Goal: Information Seeking & Learning: Learn about a topic

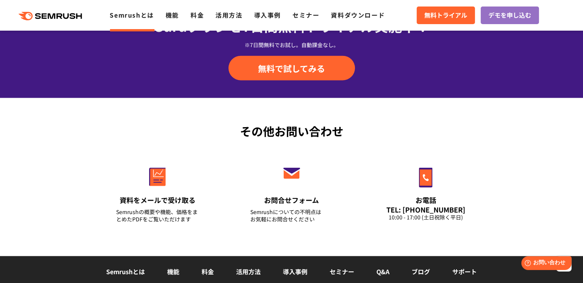
scroll to position [1801, 0]
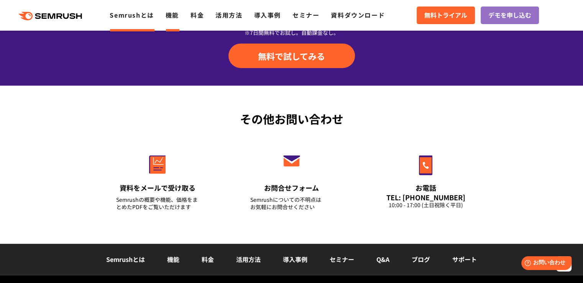
click at [173, 13] on link "機能" at bounding box center [172, 14] width 13 height 9
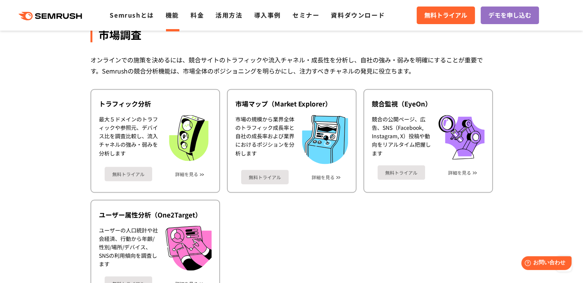
scroll to position [1303, 0]
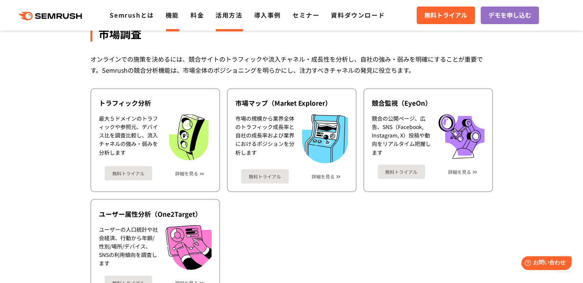
click at [221, 15] on link "活用方法" at bounding box center [228, 14] width 27 height 9
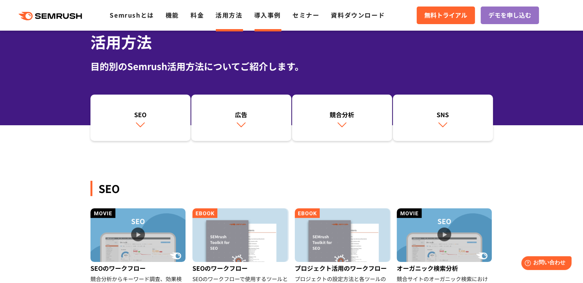
click at [268, 19] on link "導入事例" at bounding box center [267, 14] width 27 height 9
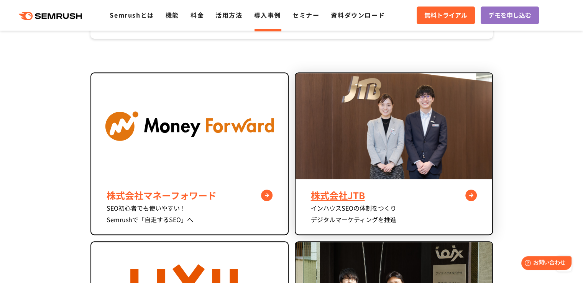
scroll to position [307, 0]
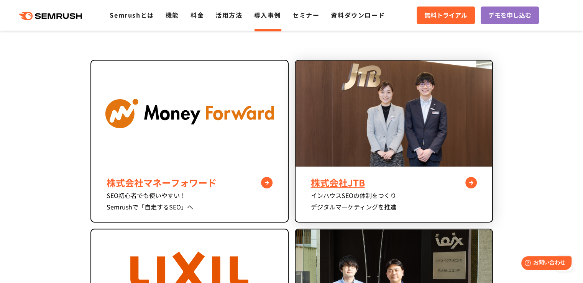
click at [420, 180] on div "株式会社JTB" at bounding box center [394, 183] width 166 height 14
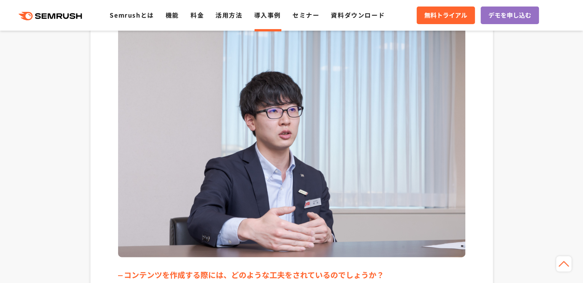
scroll to position [2146, 0]
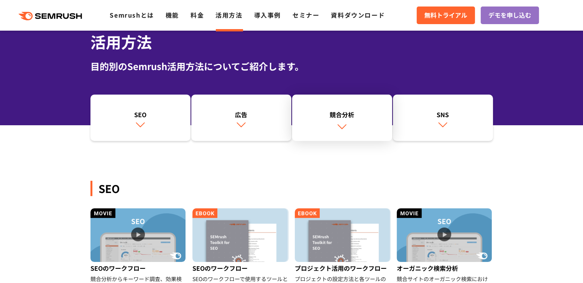
click at [352, 111] on div "競合分析" at bounding box center [342, 114] width 92 height 9
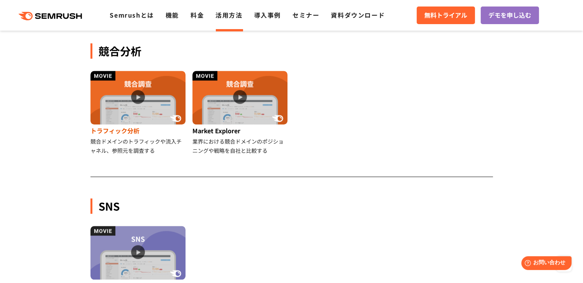
click at [120, 130] on div "トラフィック分析" at bounding box center [138, 131] width 96 height 12
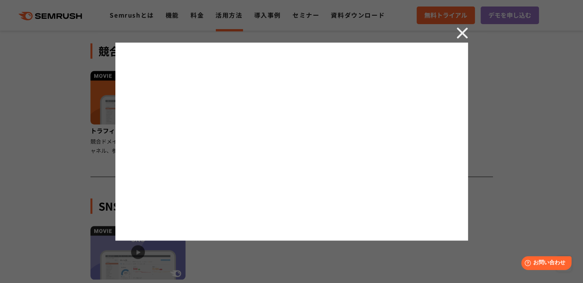
click at [510, 147] on div at bounding box center [291, 141] width 583 height 283
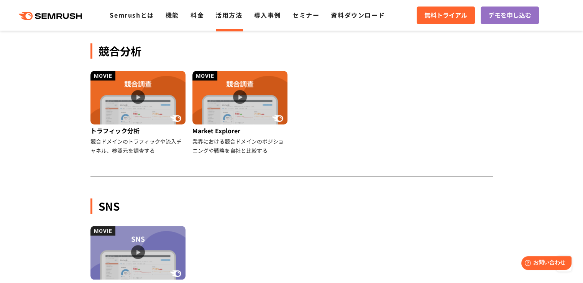
click at [53, 15] on icon ".cls {fill: #FF642D;}" at bounding box center [51, 16] width 87 height 8
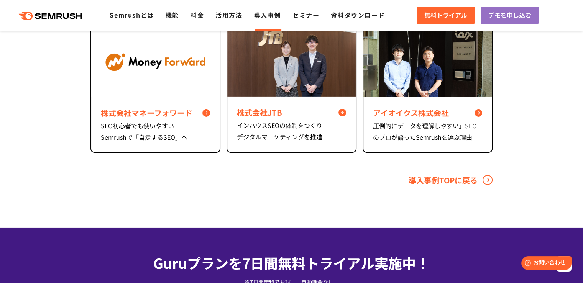
scroll to position [2491, 0]
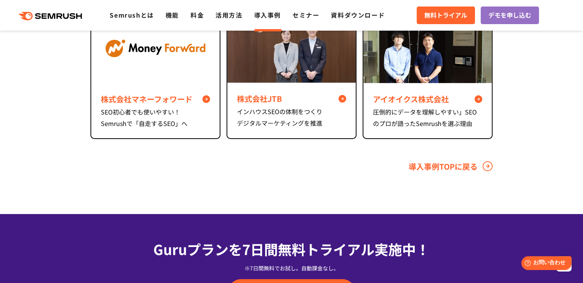
click at [454, 161] on link "導入事例TOPに戻る" at bounding box center [450, 166] width 84 height 11
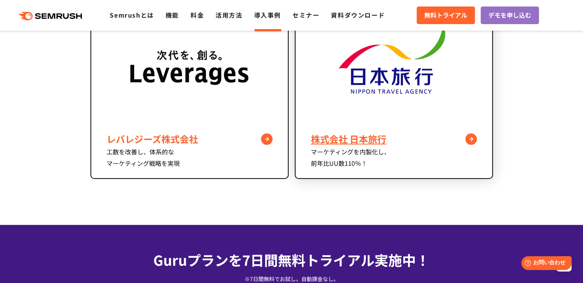
scroll to position [690, 0]
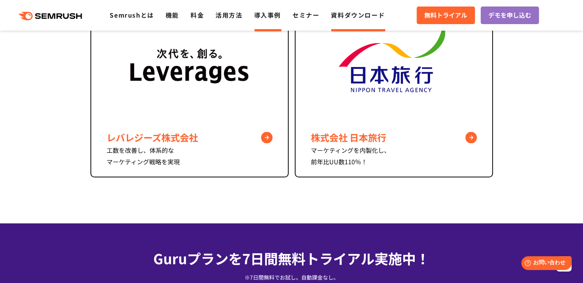
click at [350, 14] on link "資料ダウンロード" at bounding box center [358, 14] width 54 height 9
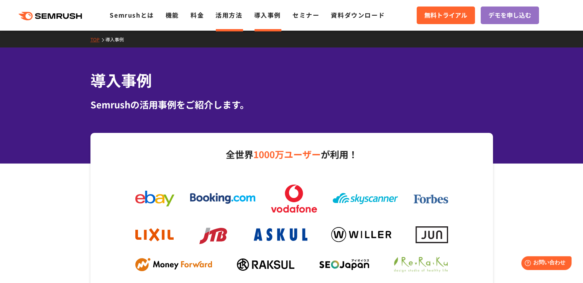
click at [227, 12] on link "活用方法" at bounding box center [228, 14] width 27 height 9
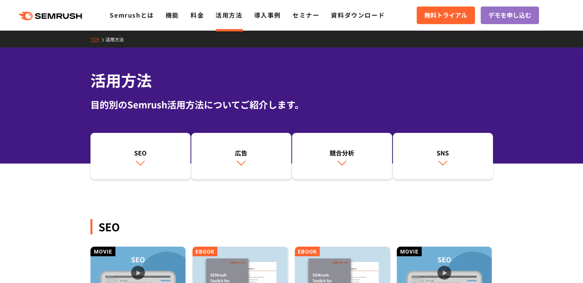
click at [193, 11] on link "料金" at bounding box center [196, 14] width 13 height 9
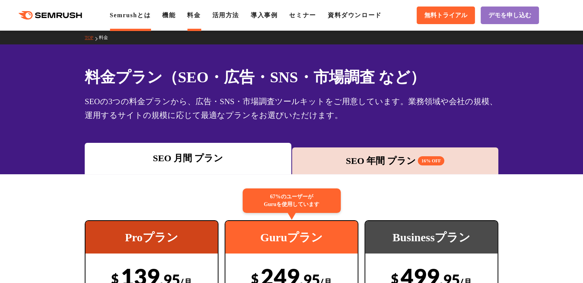
click at [124, 15] on link "Semrushとは" at bounding box center [130, 15] width 41 height 7
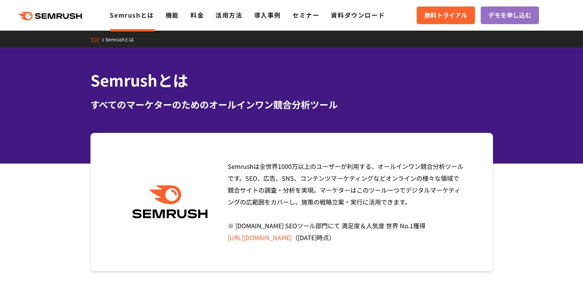
click at [52, 12] on icon ".cls {fill: #FF642D;}" at bounding box center [51, 16] width 87 height 8
